Goal: Task Accomplishment & Management: Complete application form

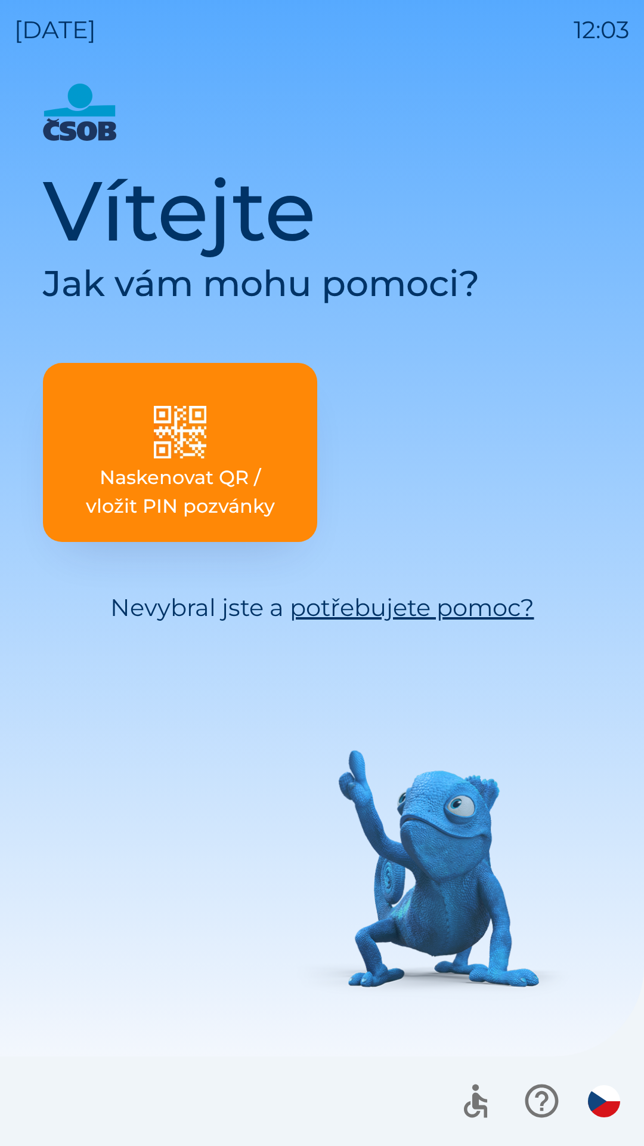
click at [152, 474] on p "Naskenovat QR / vložit PIN pozvánky" at bounding box center [180, 491] width 217 height 57
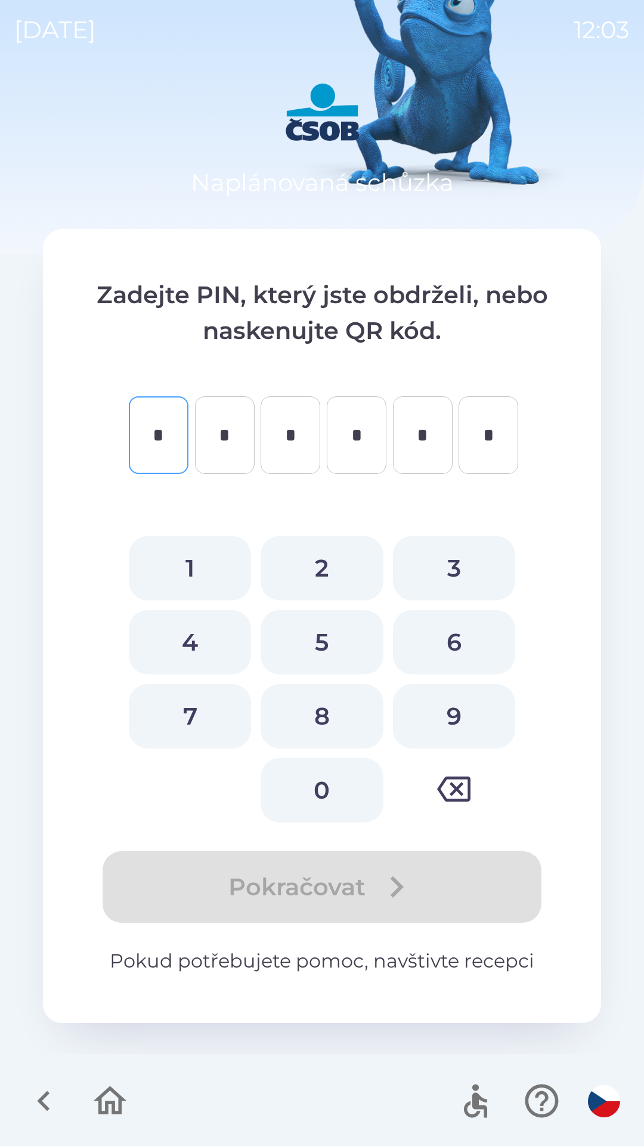
type input "*"
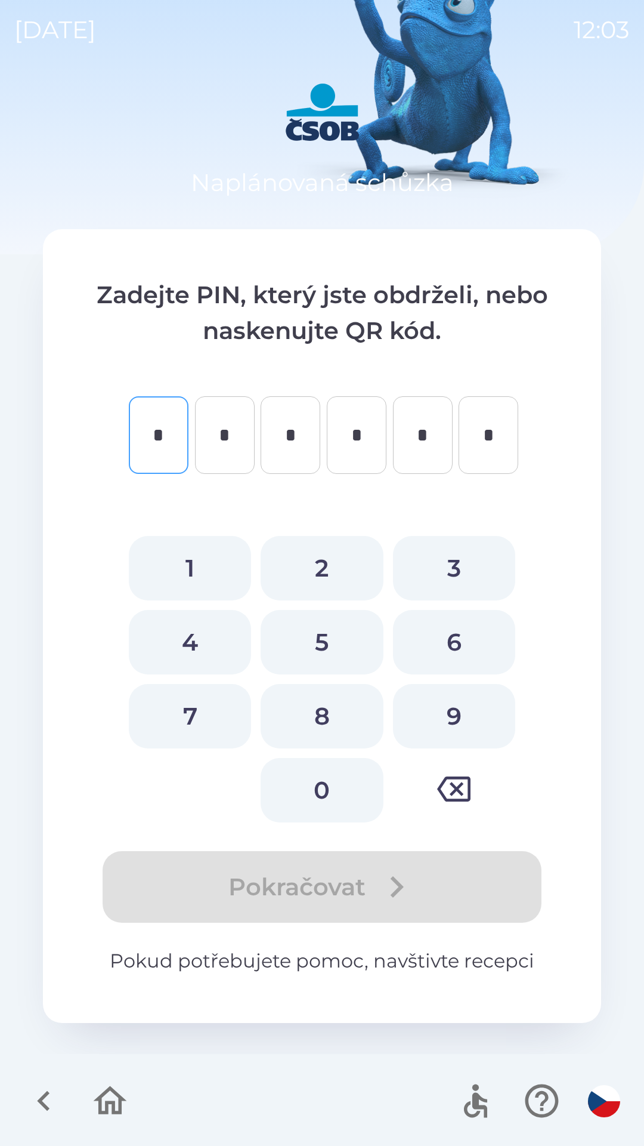
type input "*"
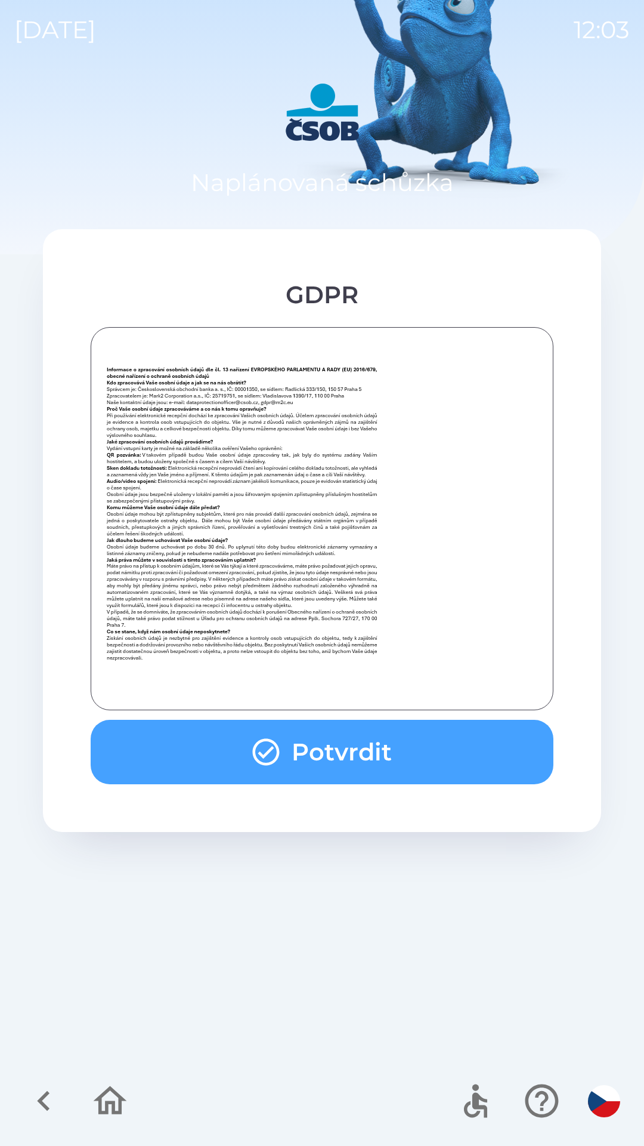
click at [435, 757] on button "Potvrdit" at bounding box center [322, 752] width 463 height 64
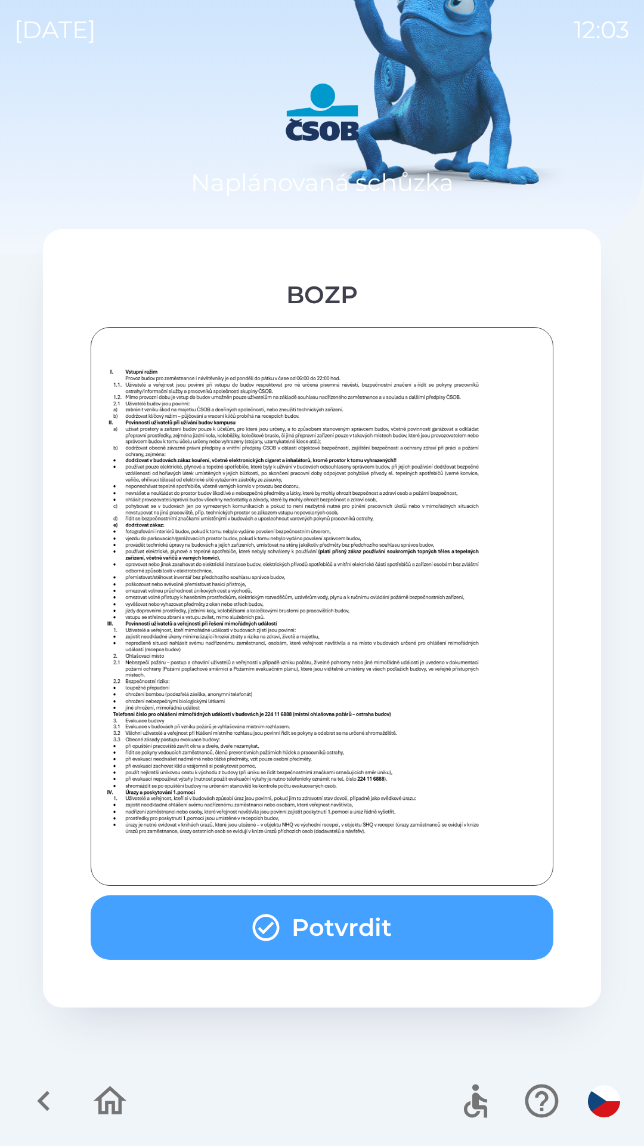
click at [407, 914] on button "Potvrdit" at bounding box center [322, 927] width 463 height 64
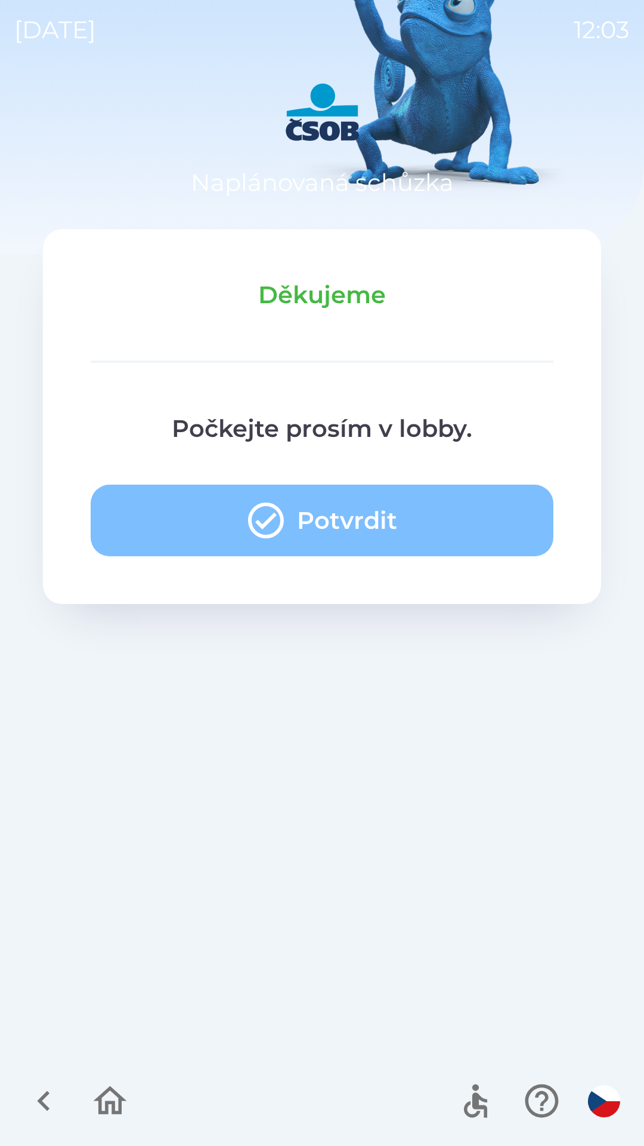
click at [242, 520] on button "Potvrdit" at bounding box center [322, 521] width 463 height 72
